Goal: Check status: Check status

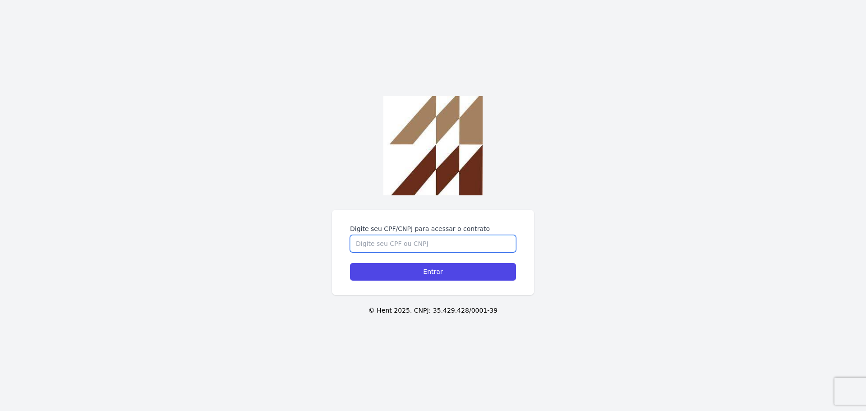
click at [435, 242] on input "Digite seu CPF/CNPJ para acessar o contrato" at bounding box center [433, 243] width 166 height 17
type input "43464636810"
click at [350, 263] on input "Entrar" at bounding box center [433, 272] width 166 height 18
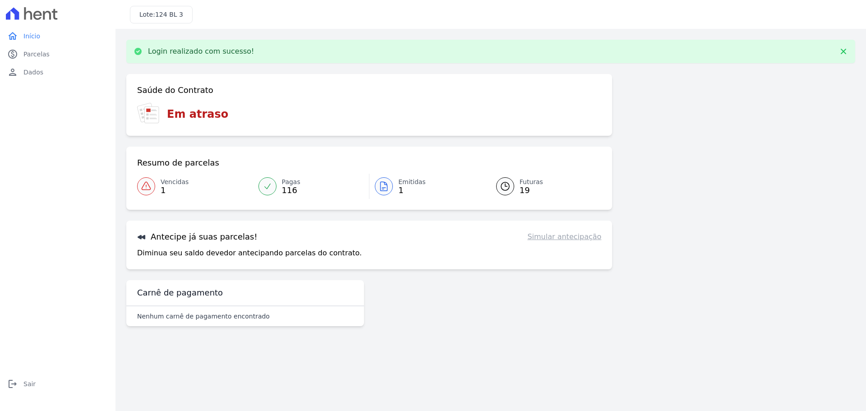
click at [396, 184] on link "Emitidas 1" at bounding box center [427, 186] width 116 height 25
click at [164, 187] on span "1" at bounding box center [175, 190] width 28 height 7
